Goal: Information Seeking & Learning: Learn about a topic

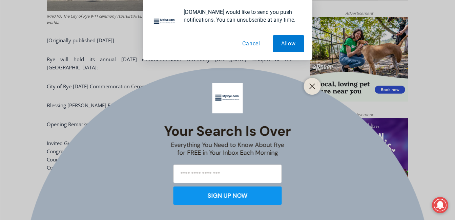
click at [252, 41] on button "Cancel" at bounding box center [251, 43] width 35 height 17
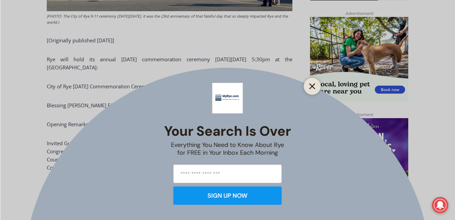
click at [313, 89] on icon "Close" at bounding box center [312, 86] width 6 height 6
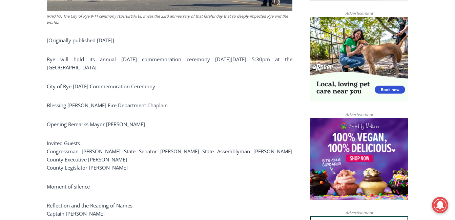
click at [81, 139] on p "Invited Guests Congressman [PERSON_NAME] State Senator [PERSON_NAME] State Asse…" at bounding box center [170, 155] width 246 height 33
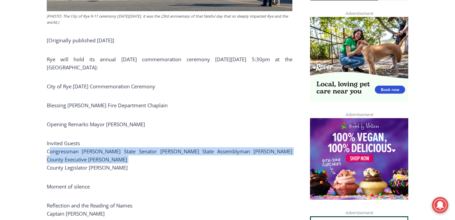
click at [81, 139] on p "Invited Guests Congressman [PERSON_NAME] State Senator [PERSON_NAME] State Asse…" at bounding box center [170, 155] width 246 height 33
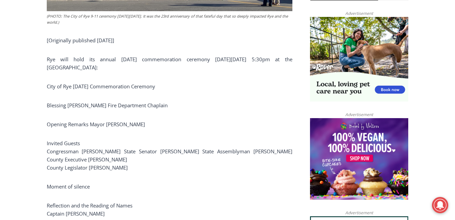
click at [68, 153] on p "Invited Guests Congressman [PERSON_NAME] State Senator [PERSON_NAME] State Asse…" at bounding box center [170, 155] width 246 height 33
drag, startPoint x: 68, startPoint y: 153, endPoint x: 61, endPoint y: 171, distance: 18.6
click at [61, 183] on p "Moment of silence" at bounding box center [170, 187] width 246 height 8
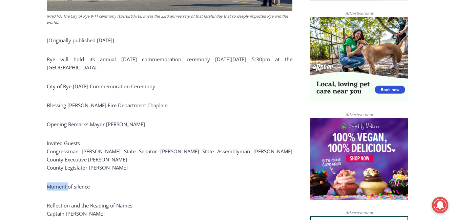
click at [61, 183] on p "Moment of silence" at bounding box center [170, 187] width 246 height 8
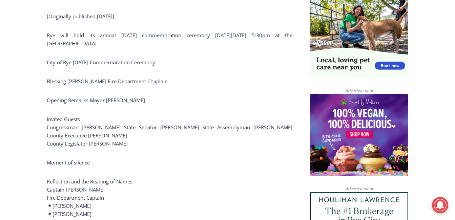
scroll to position [459, 0]
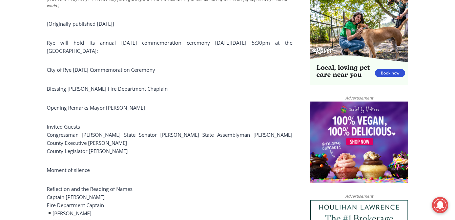
click at [80, 104] on p "Opening Remarks Mayor [PERSON_NAME]" at bounding box center [170, 108] width 246 height 8
drag, startPoint x: 80, startPoint y: 96, endPoint x: 74, endPoint y: 75, distance: 21.8
click at [74, 85] on p "Blessing [PERSON_NAME] Fire Department Chaplain" at bounding box center [170, 89] width 246 height 8
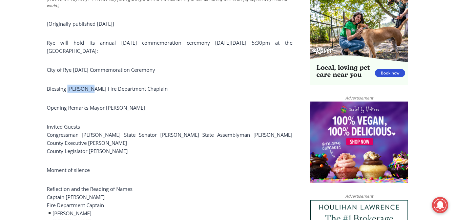
click at [74, 85] on p "Blessing [PERSON_NAME] Fire Department Chaplain" at bounding box center [170, 89] width 246 height 8
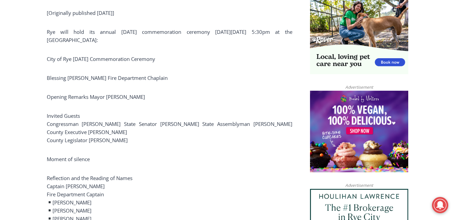
scroll to position [468, 0]
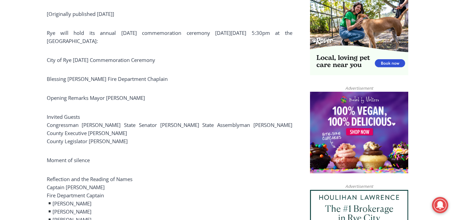
click at [70, 113] on p "Invited Guests Congressman [PERSON_NAME] State Senator [PERSON_NAME] State Asse…" at bounding box center [170, 129] width 246 height 33
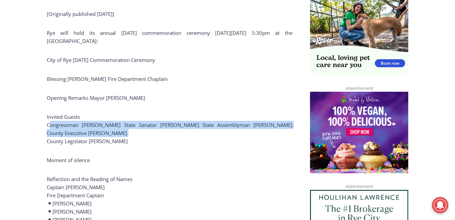
click at [70, 113] on p "Invited Guests Congressman [PERSON_NAME] State Senator [PERSON_NAME] State Asse…" at bounding box center [170, 129] width 246 height 33
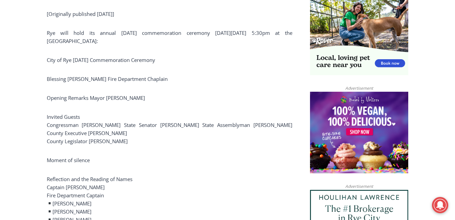
drag, startPoint x: 70, startPoint y: 112, endPoint x: 69, endPoint y: 126, distance: 13.9
click at [69, 126] on p "Invited Guests Congressman [PERSON_NAME] State Senator [PERSON_NAME] State Asse…" at bounding box center [170, 129] width 246 height 33
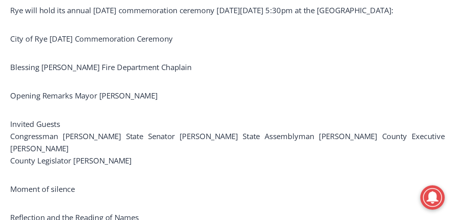
scroll to position [454, 0]
